Goal: Task Accomplishment & Management: Use online tool/utility

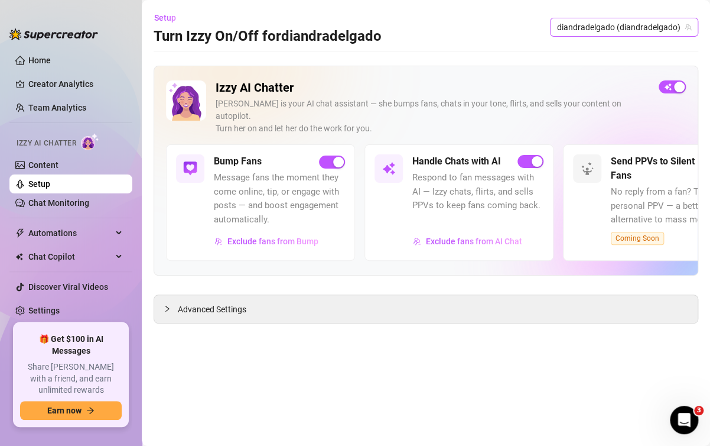
click at [558, 33] on span "diandradelgado (diandradelgado)" at bounding box center [624, 27] width 134 height 18
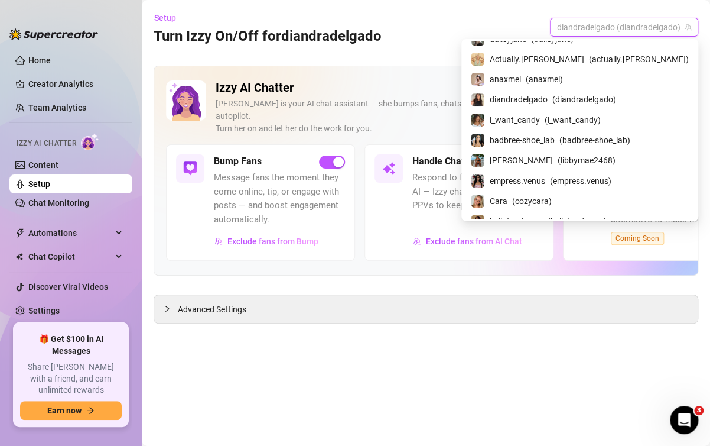
scroll to position [184, 0]
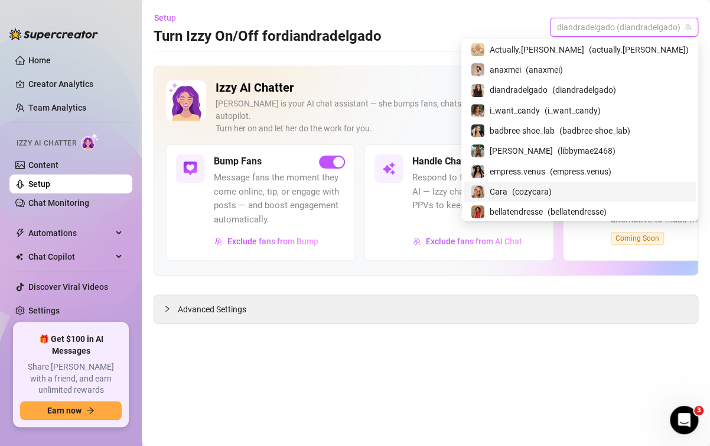
click at [555, 187] on div "Cara ( cozycara )" at bounding box center [580, 191] width 218 height 14
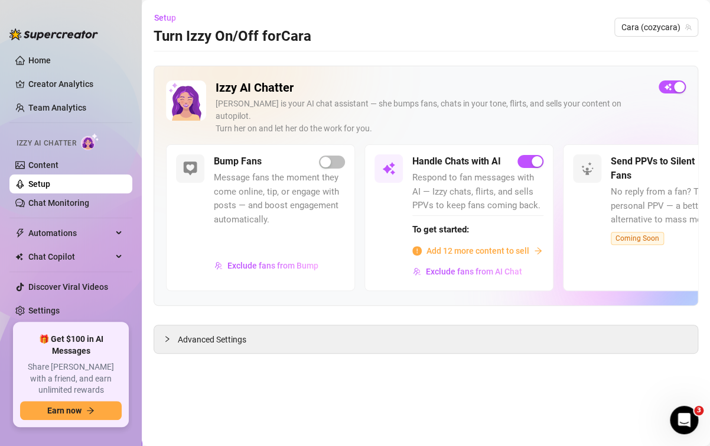
click at [483, 385] on main "Setup Turn Izzy On/Off for Cara Cara (cozycara) Izzy AI Chatter Izzy is your AI…" at bounding box center [426, 223] width 569 height 446
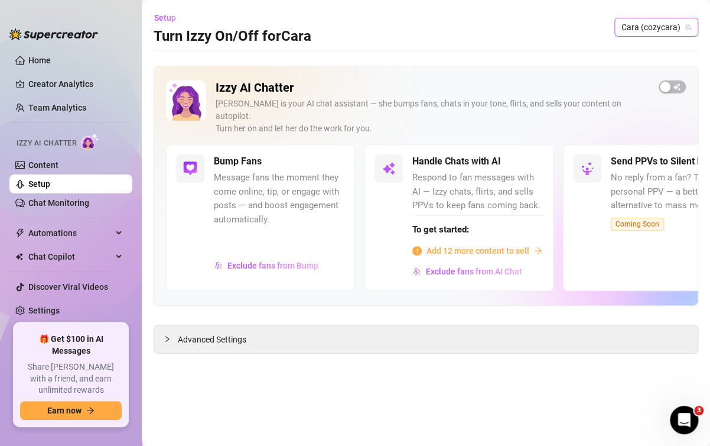
click at [654, 27] on span "Cara (cozycara)" at bounding box center [657, 27] width 70 height 18
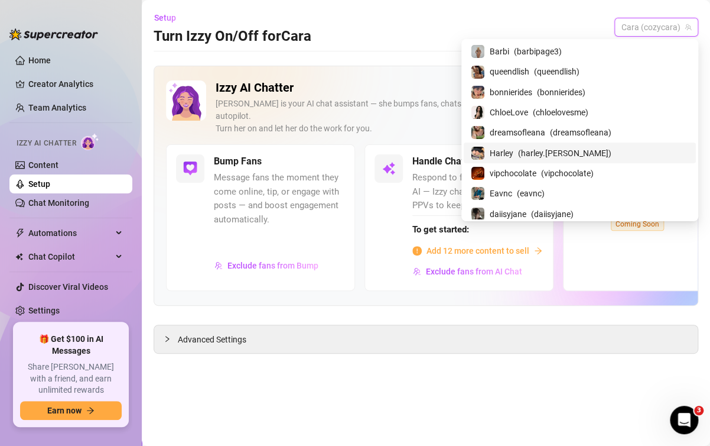
click at [579, 156] on span "( harley.[PERSON_NAME] )" at bounding box center [564, 153] width 93 height 13
